Goal: Task Accomplishment & Management: Use online tool/utility

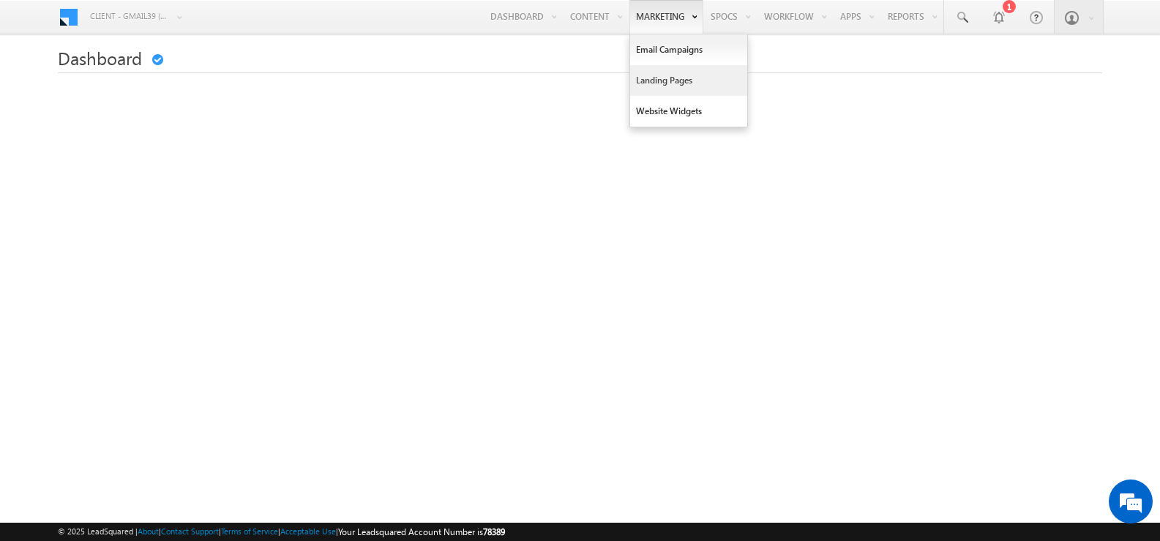
click at [666, 82] on link "Landing Pages" at bounding box center [688, 80] width 117 height 31
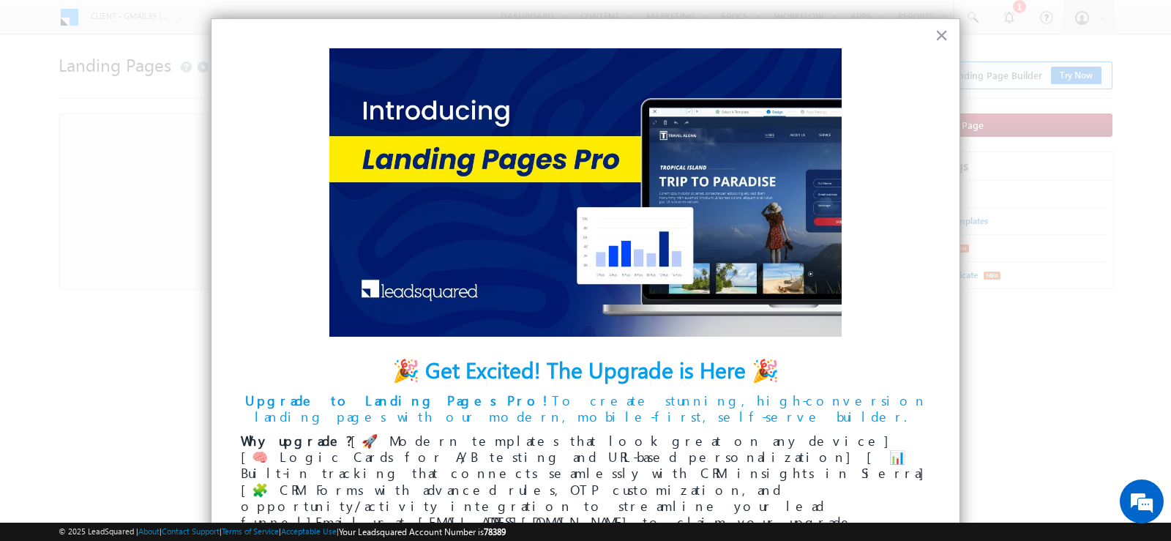
click at [933, 38] on div "× 🎉 Get Excited! The Upgrade is Here 🎉 Upgrade to Landing Pages Pro! To create …" at bounding box center [586, 300] width 750 height 564
click at [941, 38] on button "×" at bounding box center [942, 34] width 14 height 23
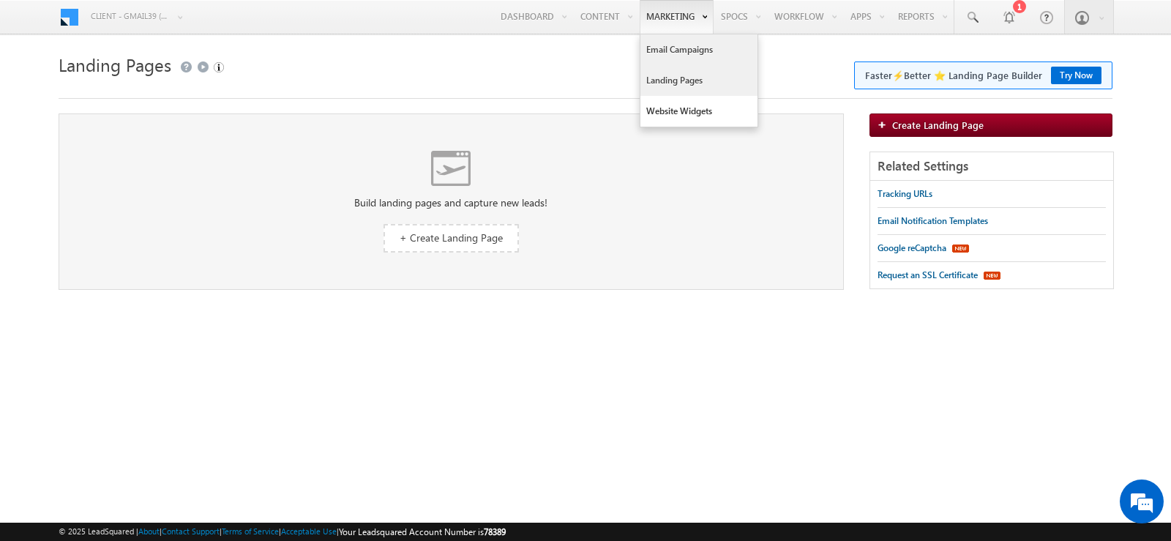
click at [676, 56] on link "Email Campaigns" at bounding box center [699, 49] width 117 height 31
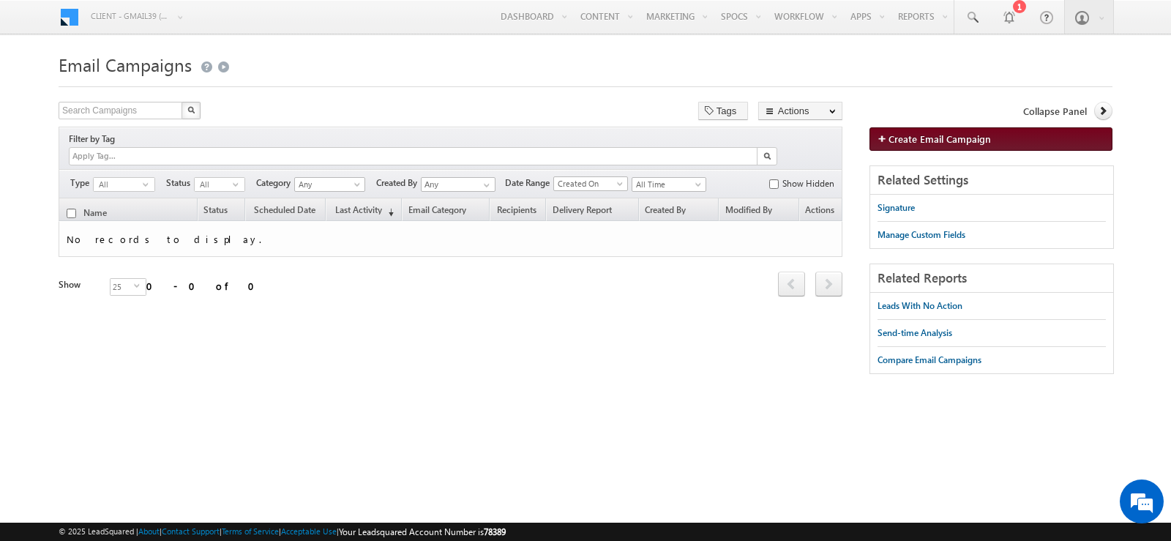
click at [929, 138] on span "Create Email Campaign" at bounding box center [940, 139] width 102 height 12
